Goal: Task Accomplishment & Management: Manage account settings

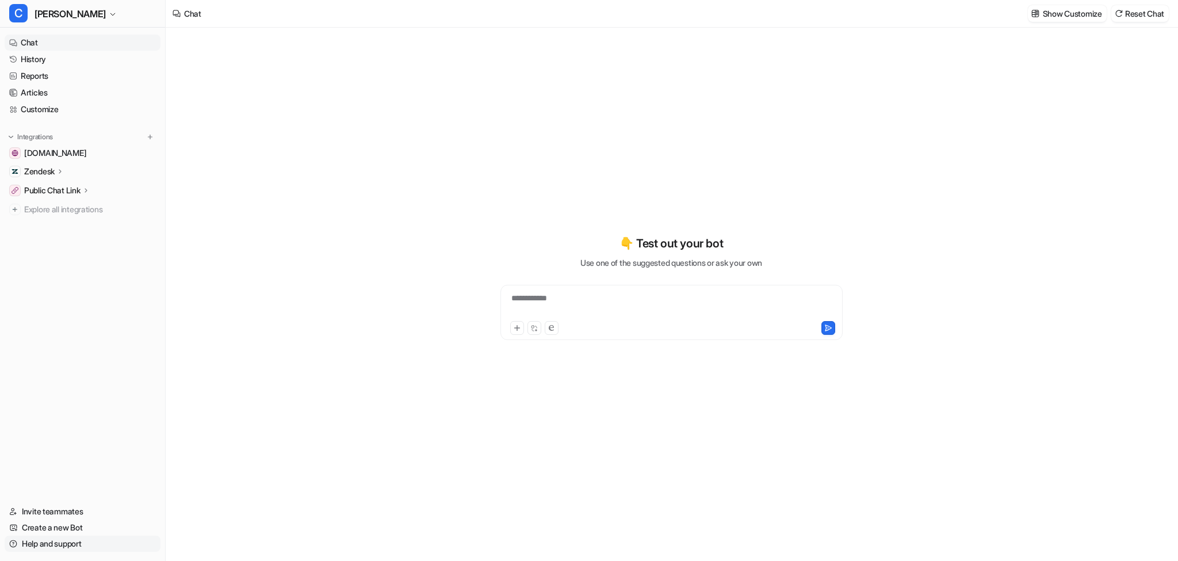
click at [60, 545] on link "Help and support" at bounding box center [83, 544] width 156 height 16
click at [50, 21] on span "[PERSON_NAME]" at bounding box center [70, 14] width 71 height 16
click at [65, 121] on link "Settings" at bounding box center [92, 125] width 159 height 19
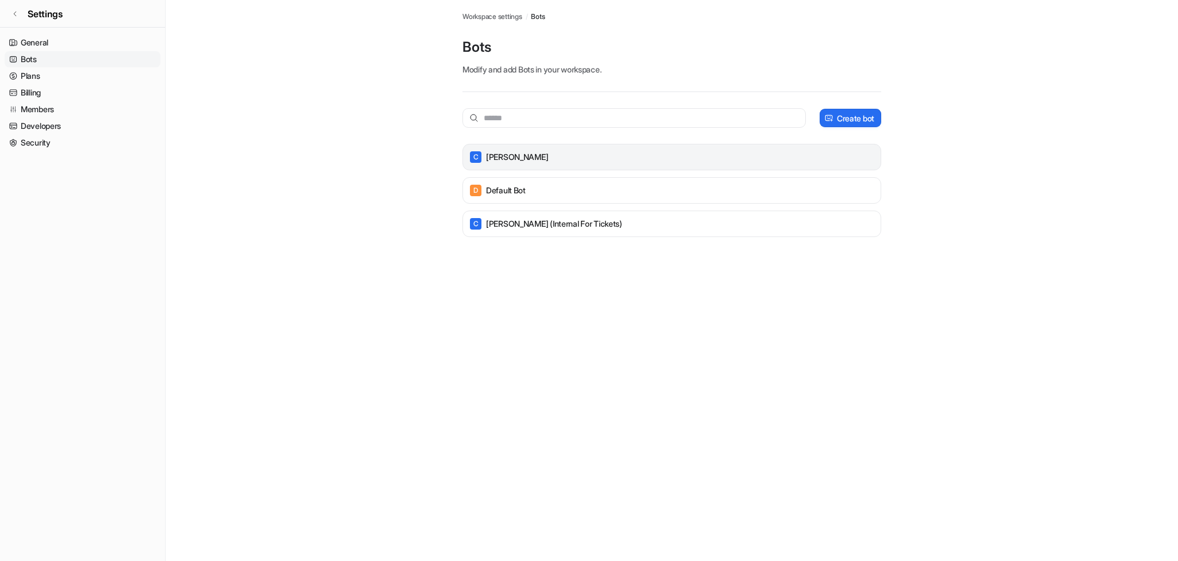
click at [567, 156] on div "C [PERSON_NAME]" at bounding box center [672, 157] width 408 height 16
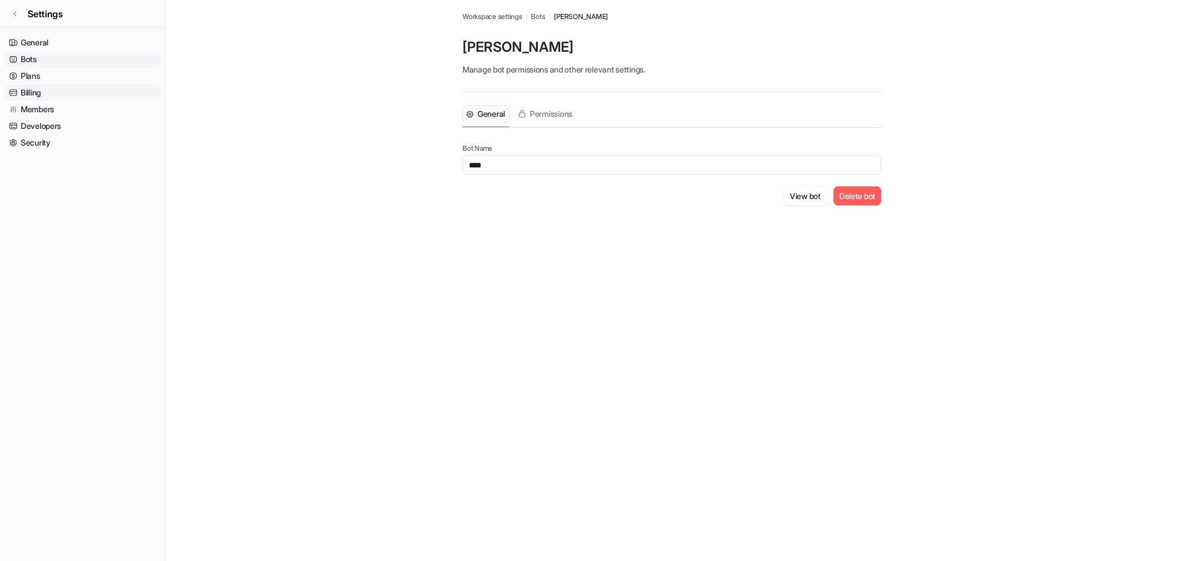
click at [64, 97] on link "Billing" at bounding box center [83, 93] width 156 height 16
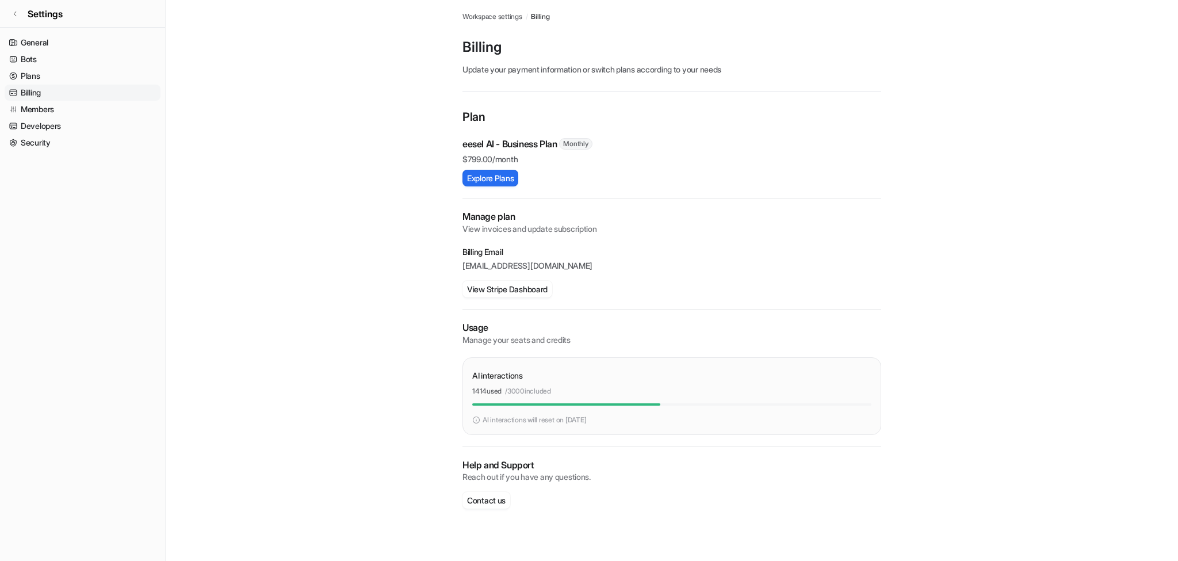
click at [343, 224] on main "Workspace settings / Billing Billing Update your payment information or switch …" at bounding box center [672, 266] width 1013 height 532
